Goal: Information Seeking & Learning: Check status

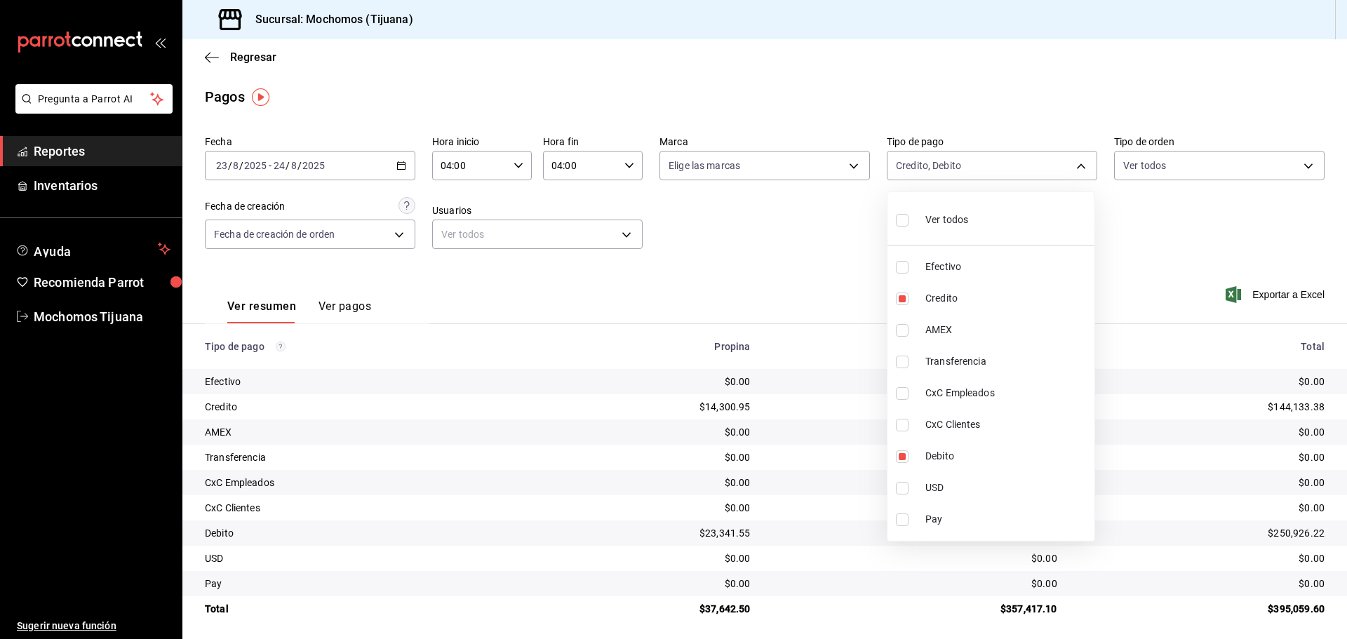
click at [215, 53] on div at bounding box center [673, 319] width 1347 height 639
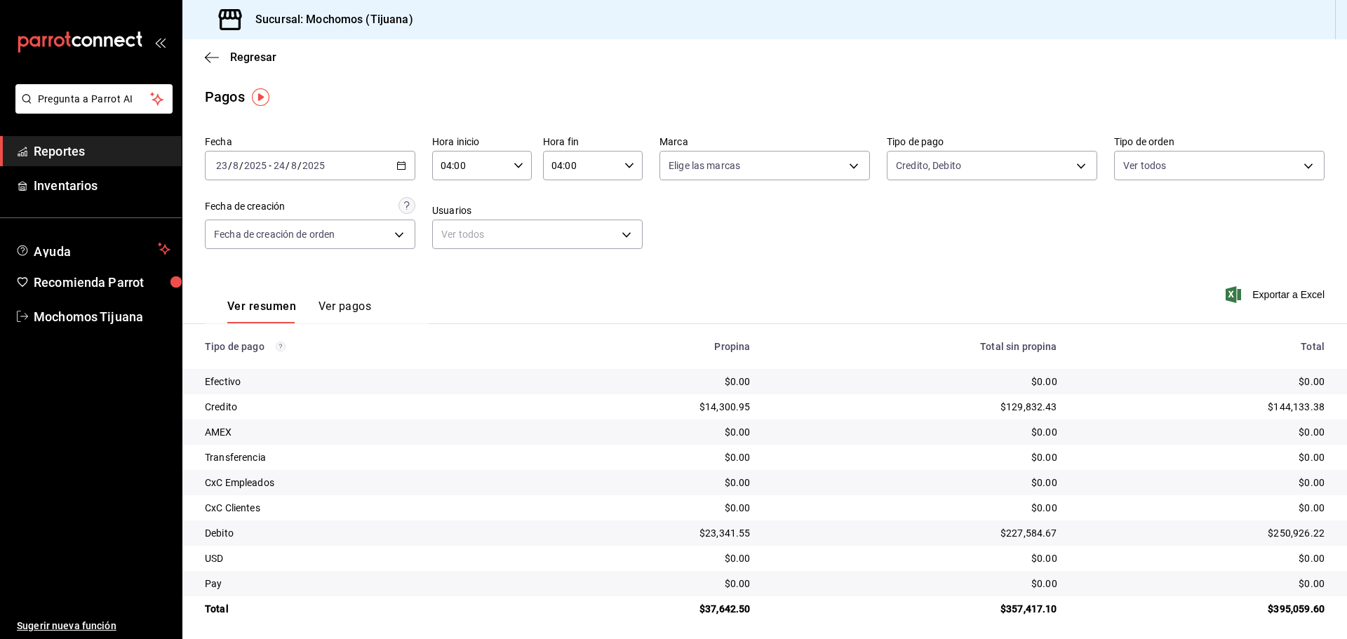
click at [215, 53] on icon "button" at bounding box center [212, 57] width 14 height 13
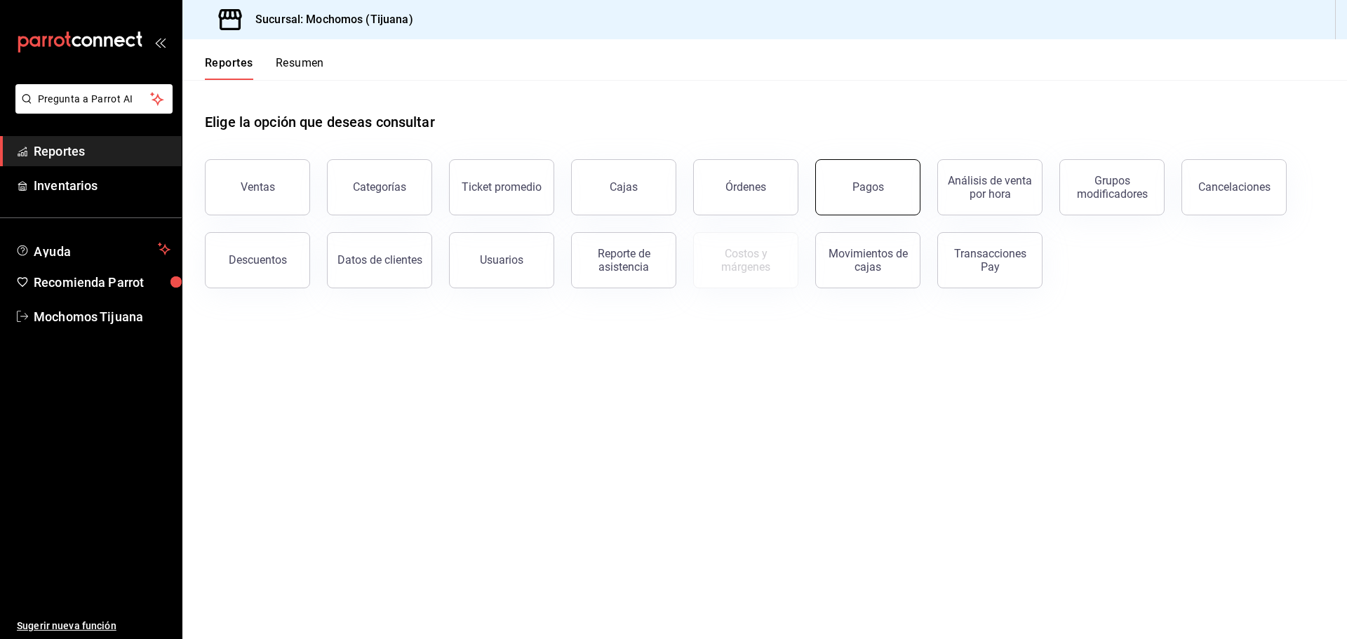
click at [827, 191] on button "Pagos" at bounding box center [867, 187] width 105 height 56
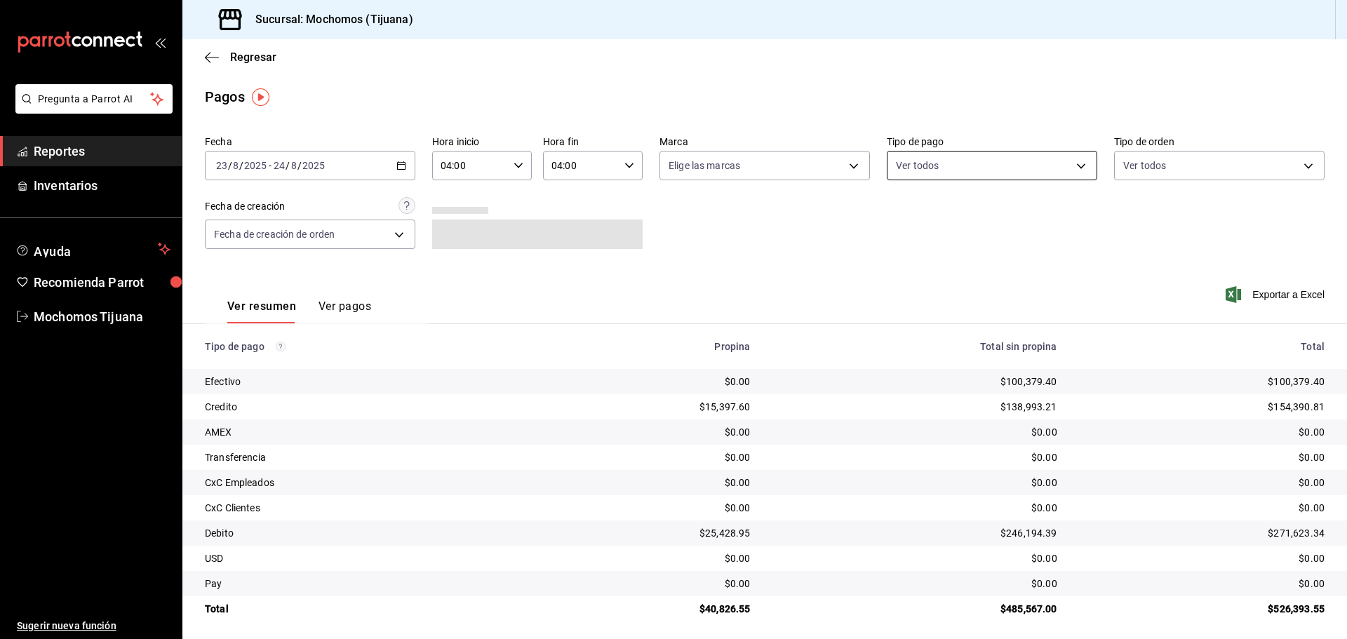
click at [1073, 161] on body "Pregunta a Parrot AI Reportes Inventarios Ayuda Recomienda Parrot Mochomos Tiju…" at bounding box center [673, 319] width 1347 height 639
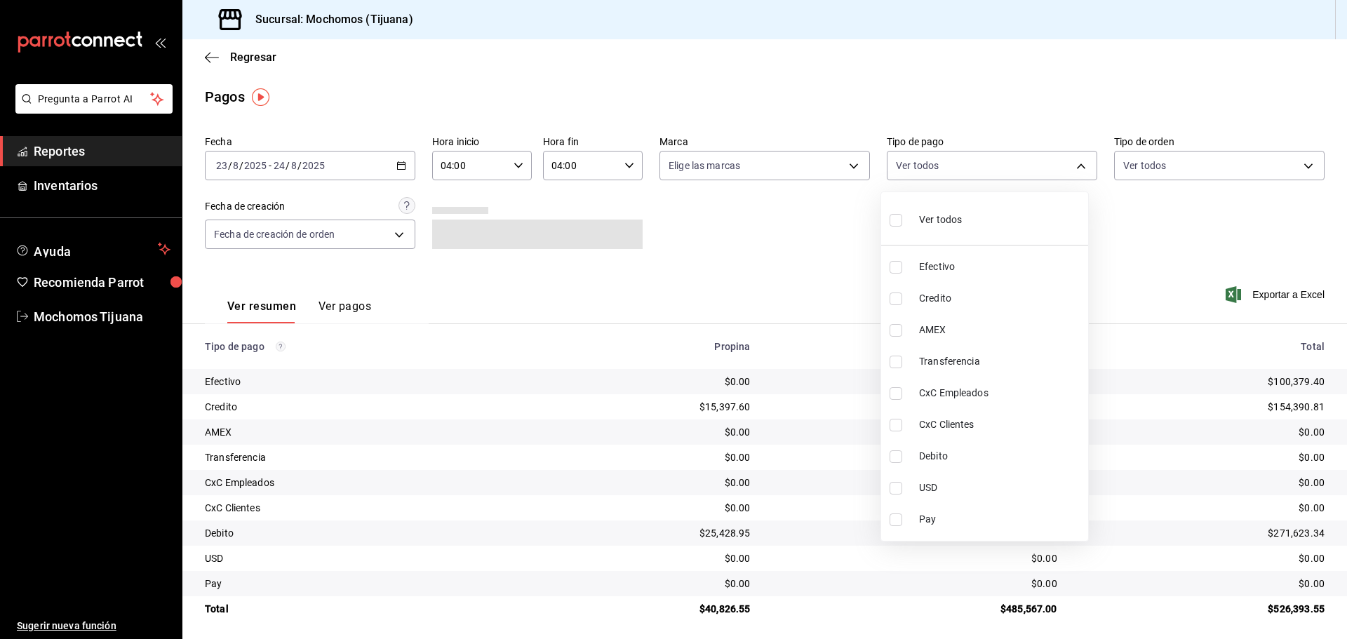
click at [952, 303] on span "Credito" at bounding box center [1000, 298] width 163 height 15
type input "a27a072c-b141-4985-9f83-ae60dbe2196b"
checkbox input "true"
click at [970, 462] on span "Debito" at bounding box center [1006, 456] width 163 height 15
type input "a27a072c-b141-4985-9f83-ae60dbe2196b,b7370aa5-450f-4a05-bab4-2784151f97fb"
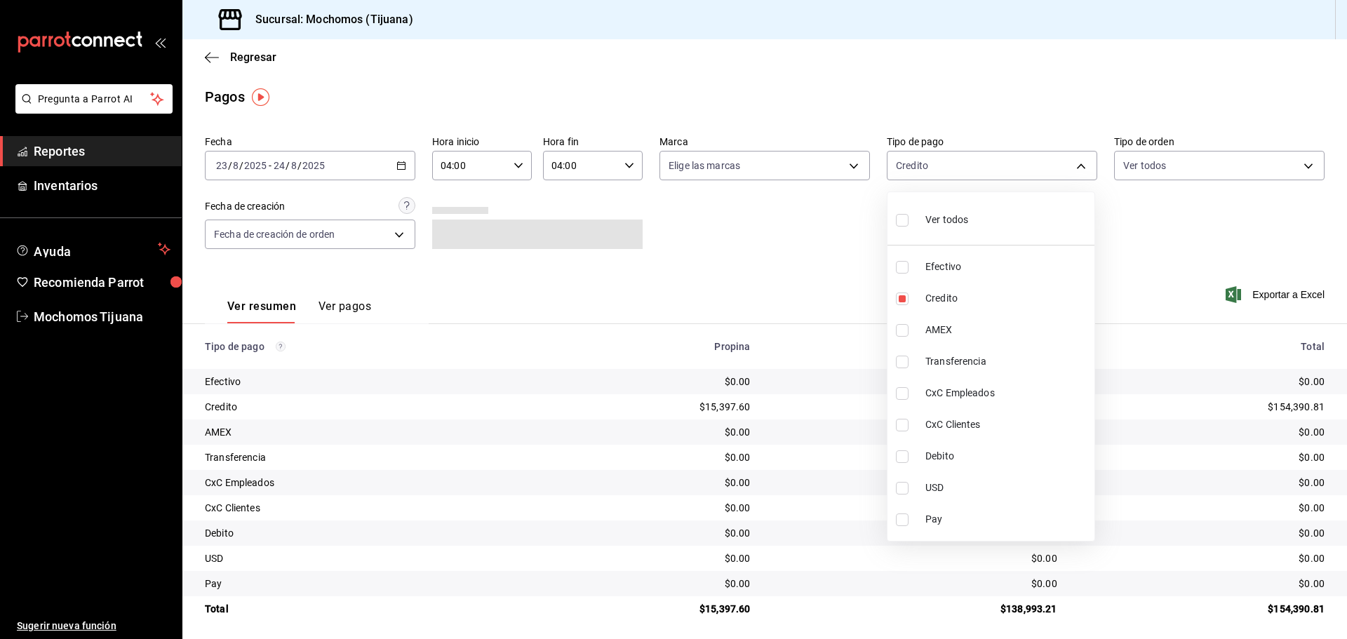
checkbox input "true"
